Goal: Navigation & Orientation: Find specific page/section

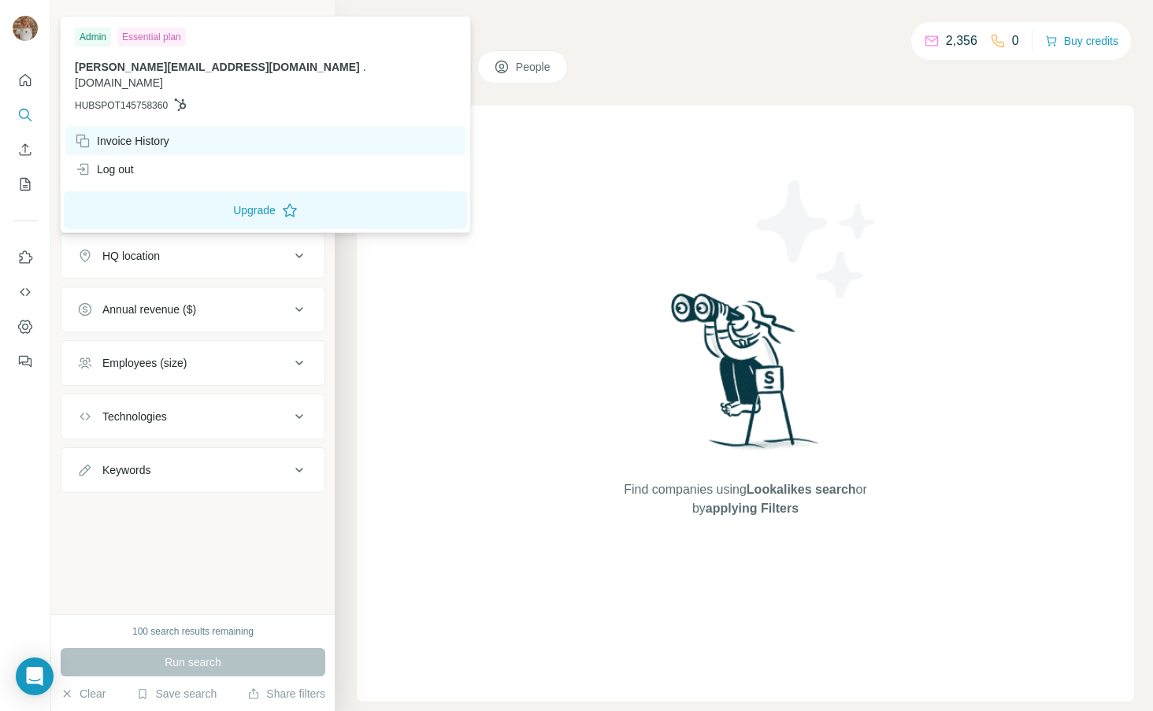
click at [133, 133] on div "Invoice History" at bounding box center [122, 141] width 95 height 16
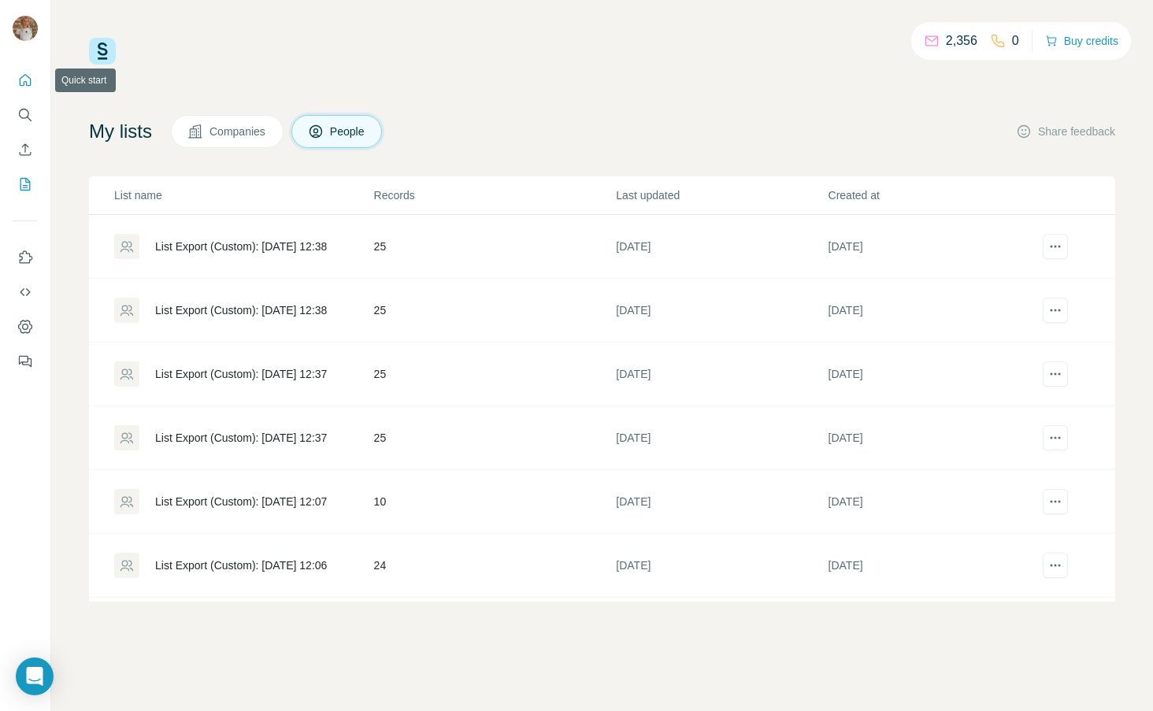
click at [28, 82] on icon "Quick start" at bounding box center [25, 80] width 16 height 16
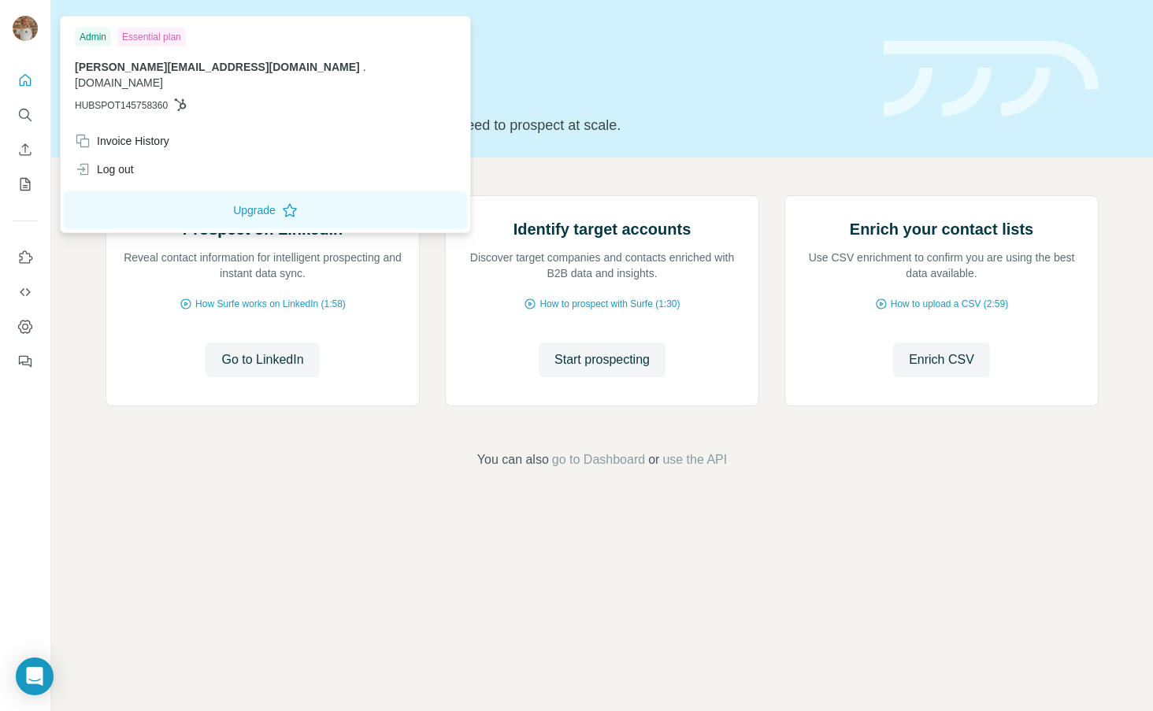
click at [28, 31] on img at bounding box center [25, 28] width 25 height 25
click at [31, 421] on div at bounding box center [25, 355] width 51 height 711
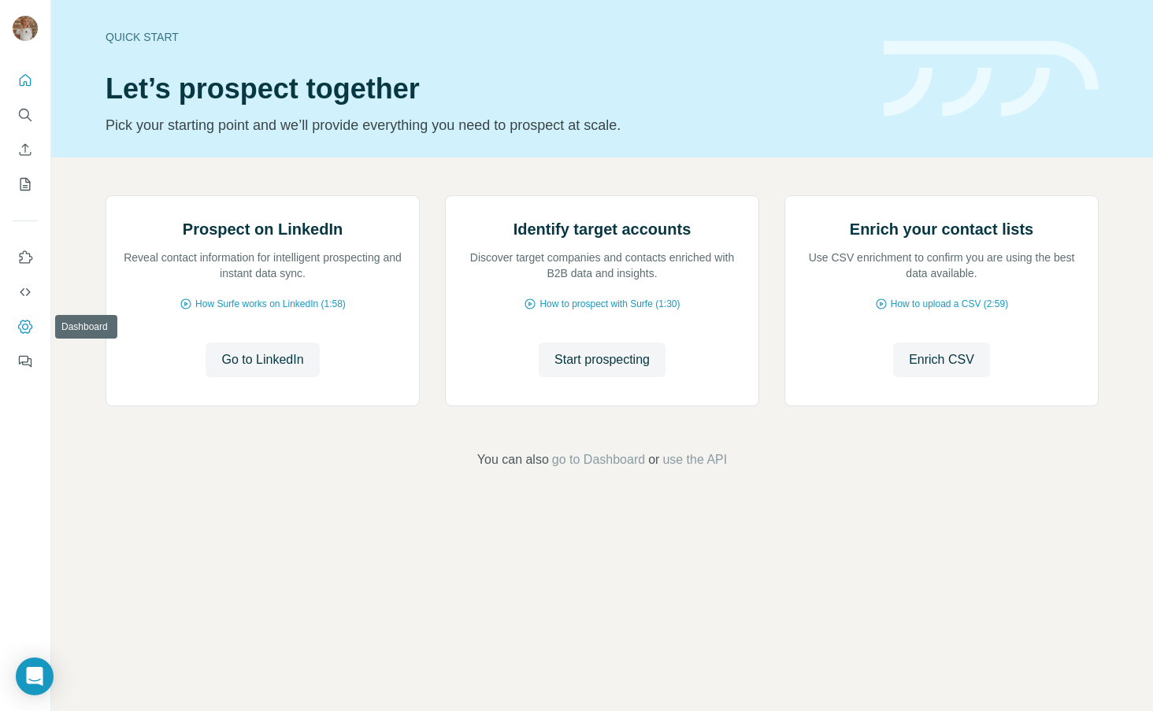
click at [19, 319] on icon "Dashboard" at bounding box center [25, 327] width 16 height 16
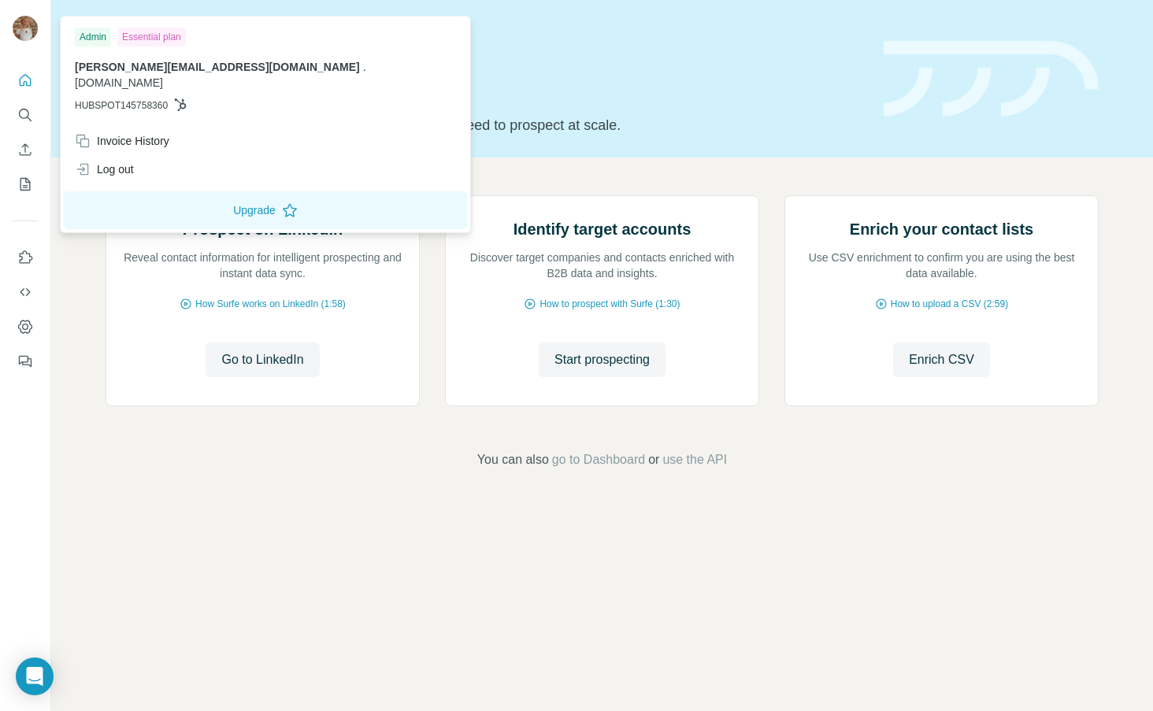
click at [20, 17] on img at bounding box center [25, 28] width 25 height 25
click at [240, 80] on div "isabelle@cbe-uk.com . cbe-uk.com HUBSPOT145758360" at bounding box center [265, 86] width 381 height 54
click at [32, 188] on icon "My lists" at bounding box center [25, 184] width 16 height 16
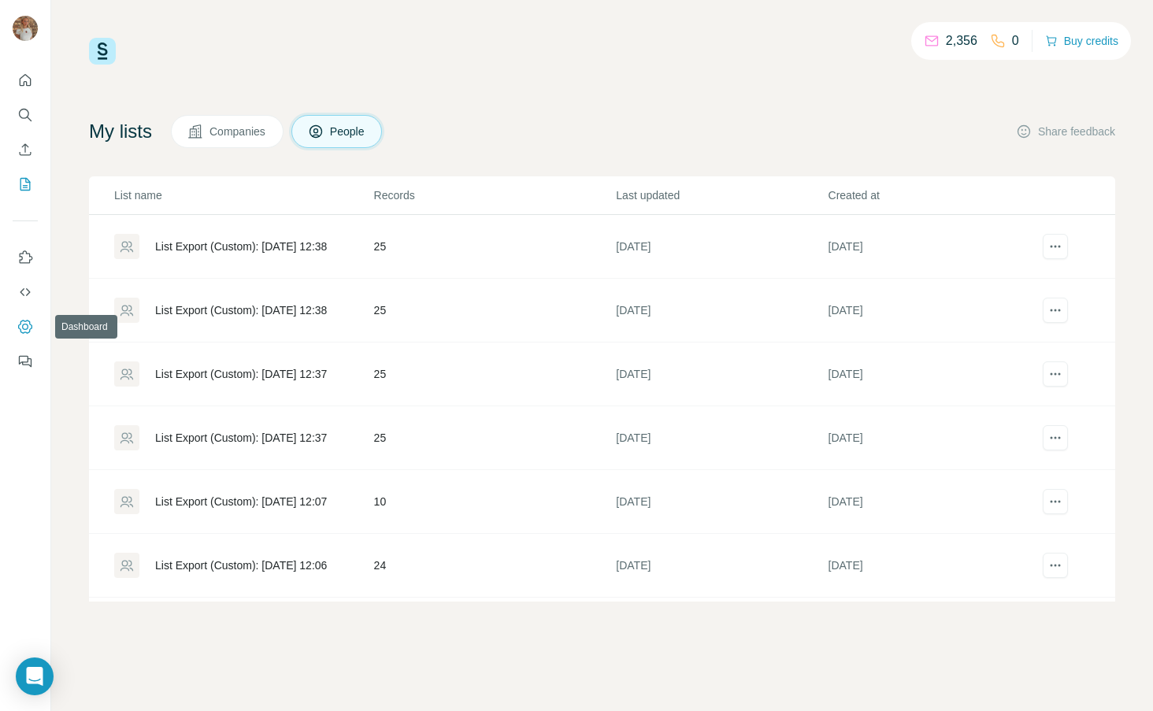
click at [21, 322] on icon "Dashboard" at bounding box center [25, 327] width 16 height 16
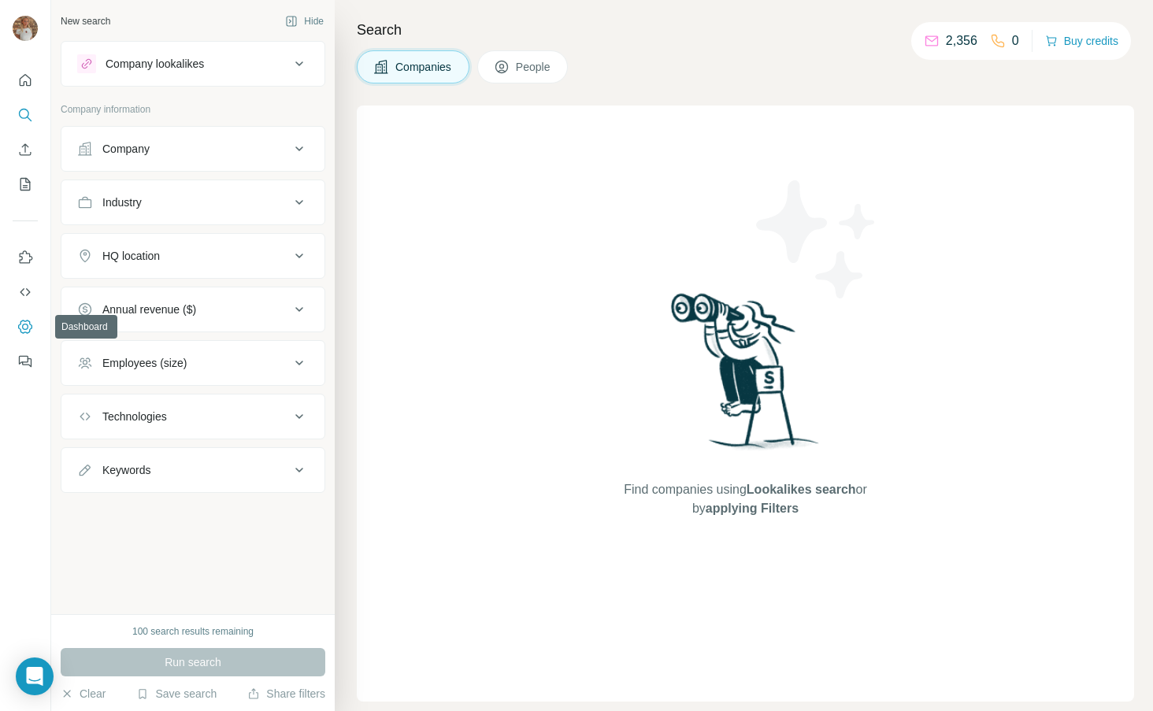
click at [23, 321] on icon "Dashboard" at bounding box center [25, 326] width 14 height 13
